Goal: Task Accomplishment & Management: Manage account settings

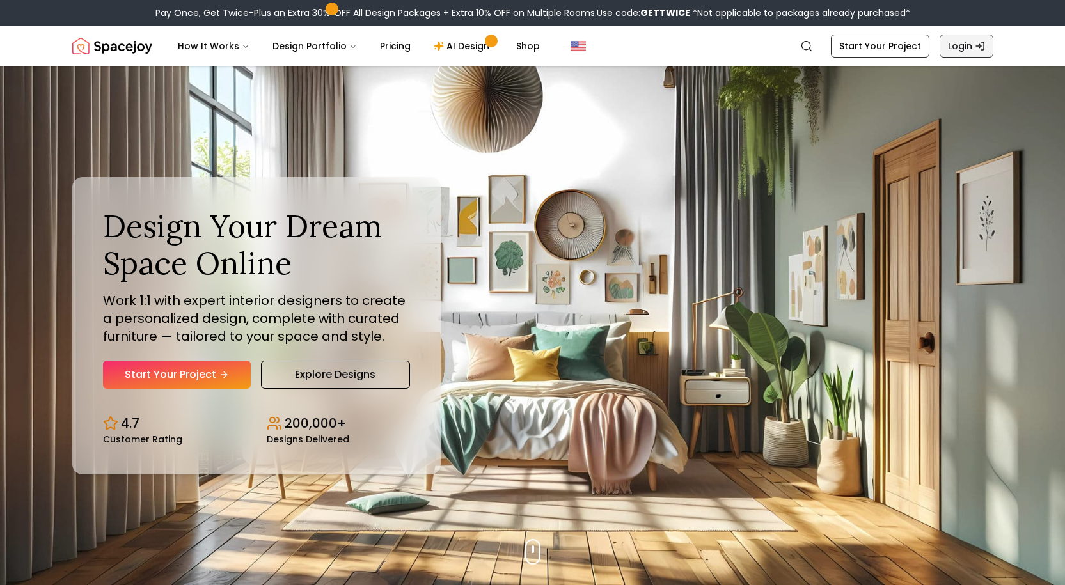
click at [970, 43] on link "Login" at bounding box center [966, 46] width 54 height 23
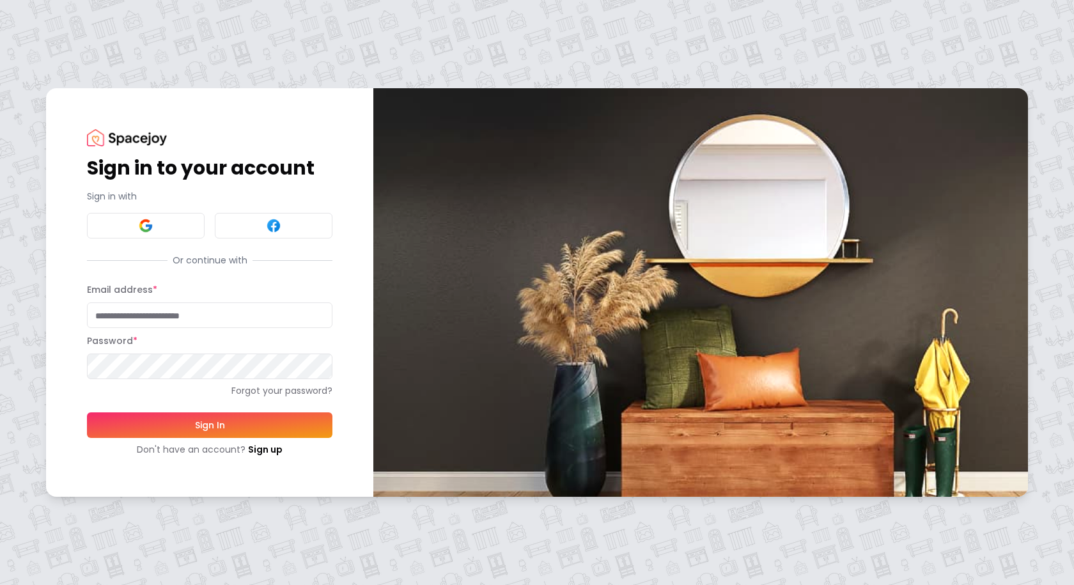
click at [187, 221] on button at bounding box center [146, 226] width 118 height 26
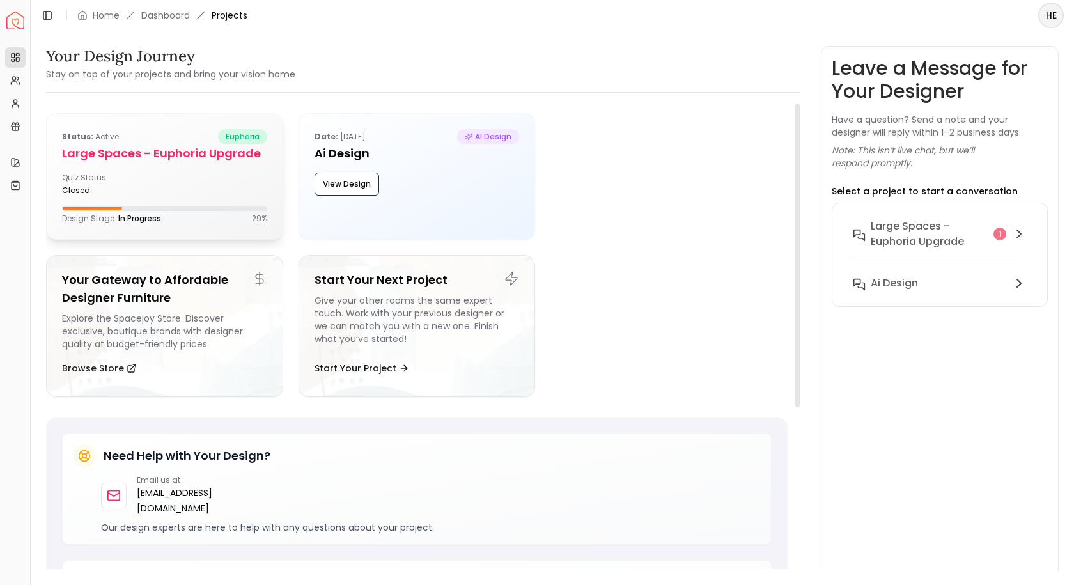
click at [101, 176] on div "Quiz Status: closed" at bounding box center [110, 184] width 97 height 23
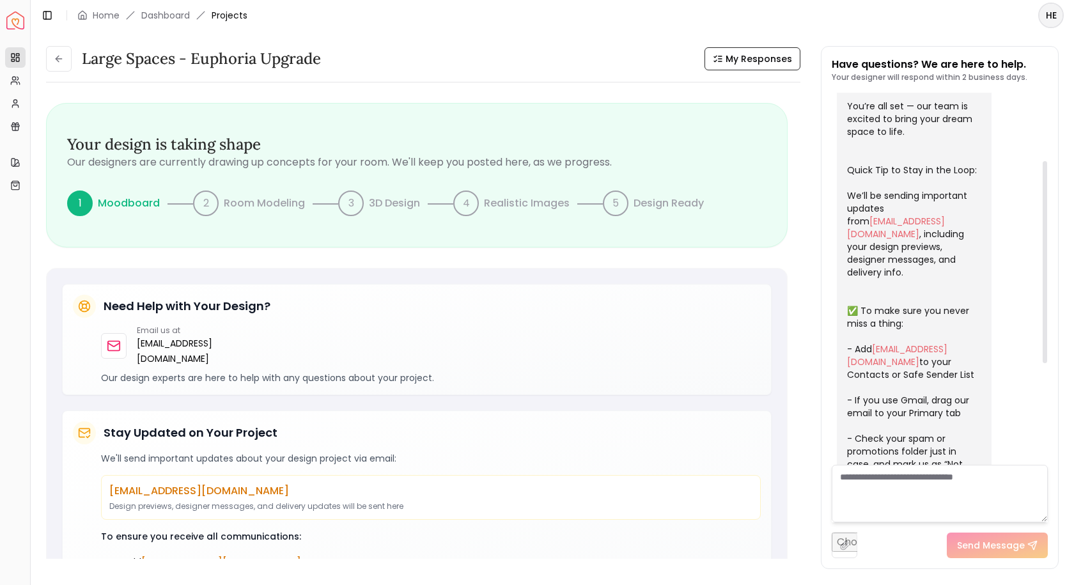
scroll to position [146, 0]
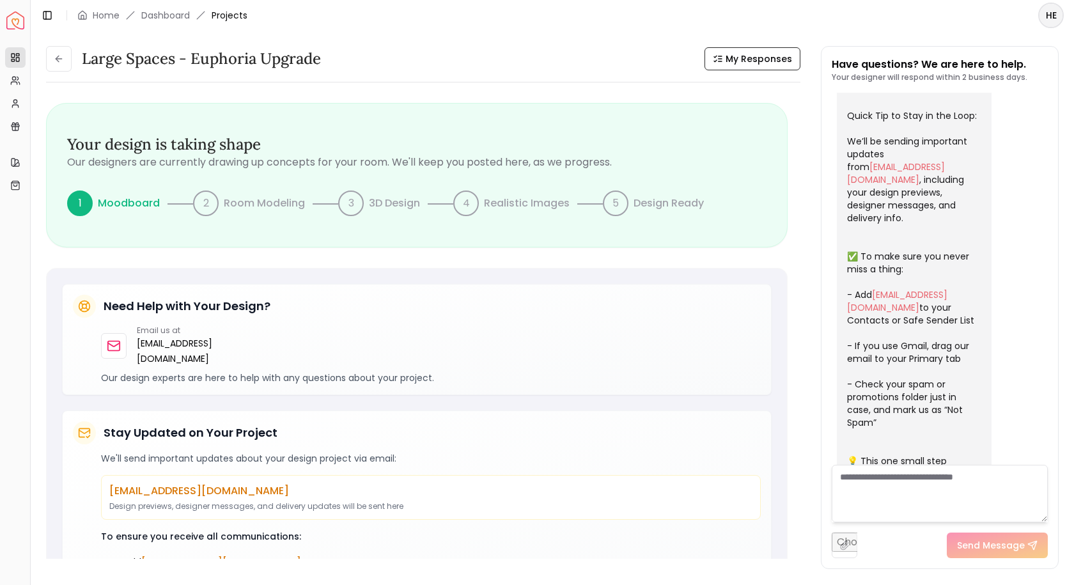
click at [896, 496] on textarea at bounding box center [940, 494] width 216 height 58
type textarea "*"
type textarea "**********"
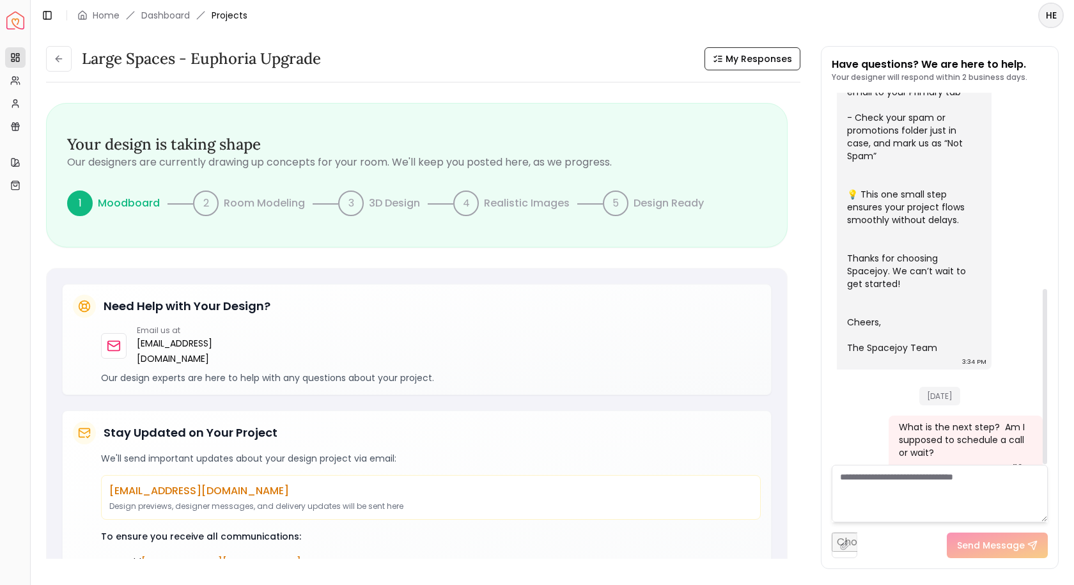
scroll to position [416, 0]
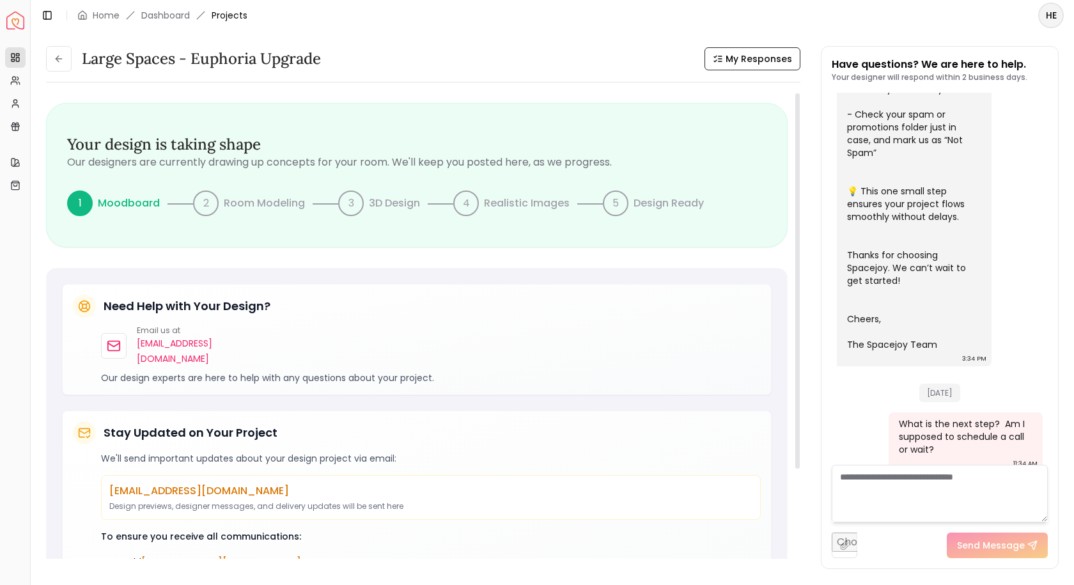
click at [185, 340] on p "[EMAIL_ADDRESS][DOMAIN_NAME]" at bounding box center [194, 351] width 114 height 31
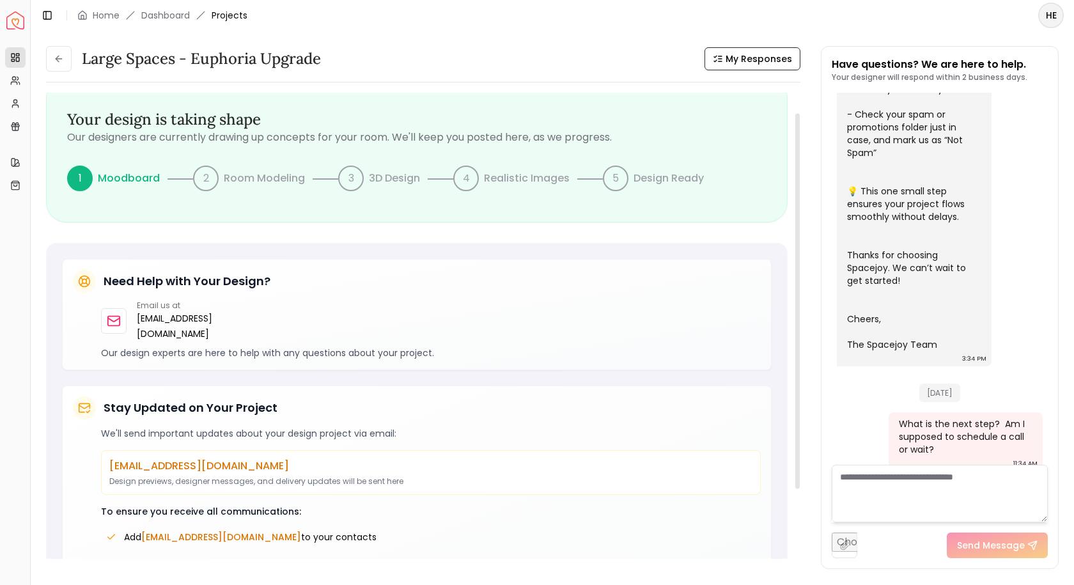
scroll to position [0, 0]
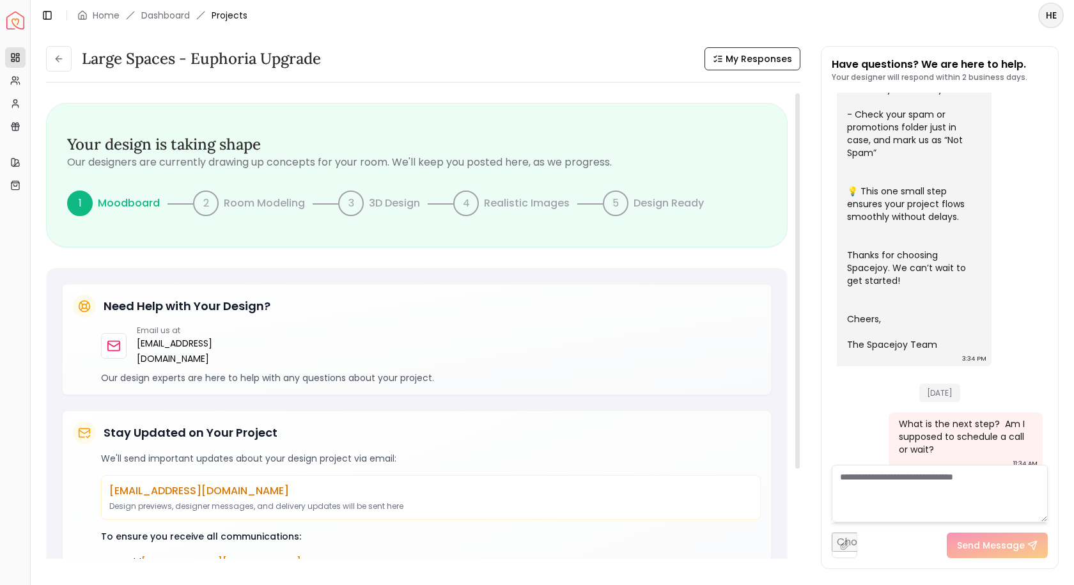
drag, startPoint x: 740, startPoint y: 142, endPoint x: 709, endPoint y: 159, distance: 35.5
click at [739, 143] on h3 "Your design is taking shape" at bounding box center [417, 144] width 700 height 20
drag, startPoint x: 240, startPoint y: 345, endPoint x: 134, endPoint y: 346, distance: 106.8
click at [134, 346] on div "Email us at hello@spacejoy.com" at bounding box center [176, 345] width 150 height 41
copy p "[EMAIL_ADDRESS][DOMAIN_NAME]"
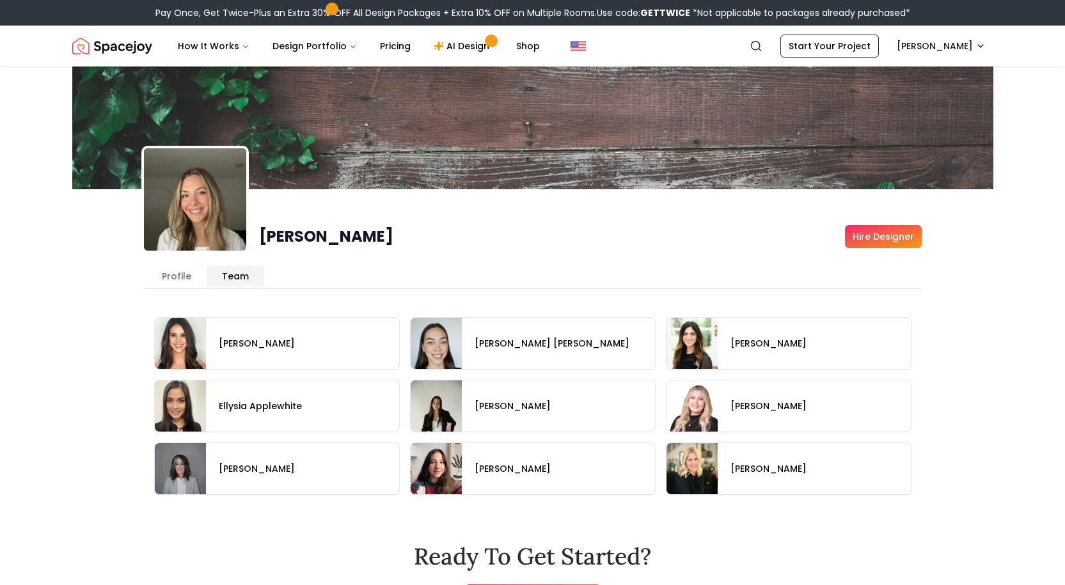
click at [222, 278] on button "Team" at bounding box center [236, 276] width 58 height 20
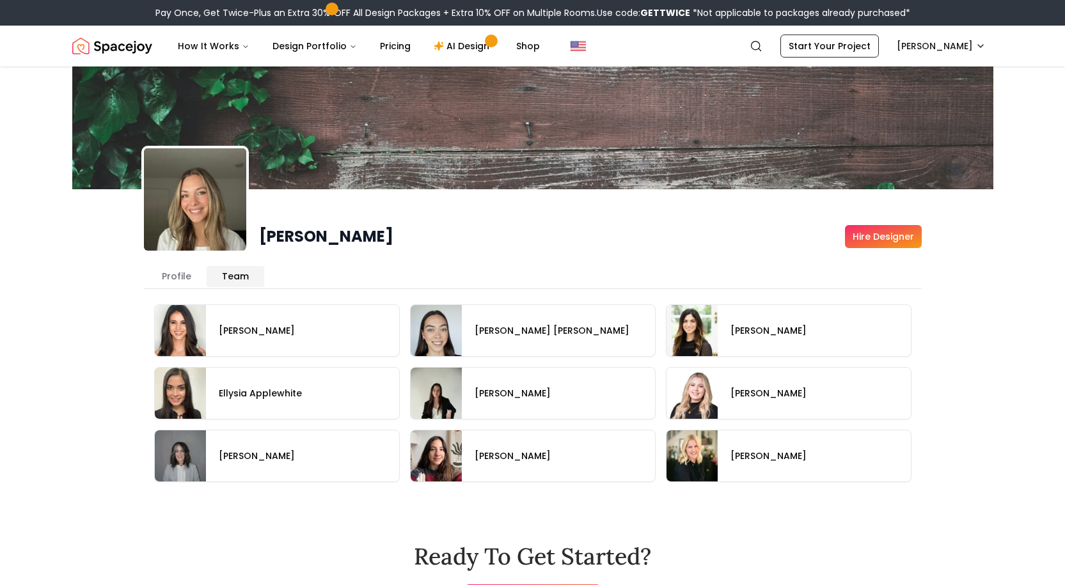
click at [176, 282] on button "Profile" at bounding box center [176, 276] width 60 height 20
